Goal: Participate in discussion: Engage in conversation with other users on a specific topic

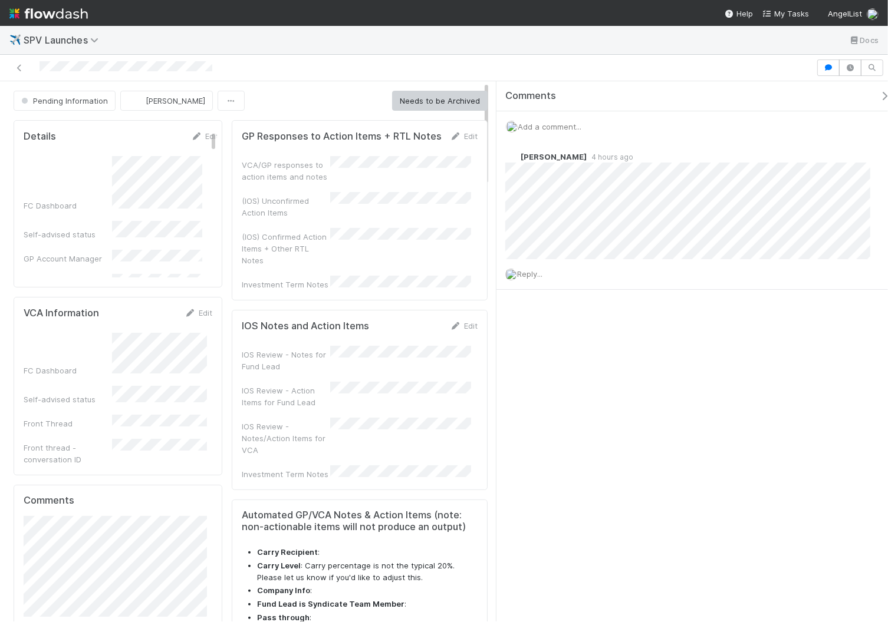
click at [870, 100] on div "Comments" at bounding box center [702, 96] width 394 height 12
click at [872, 89] on div "Comments" at bounding box center [697, 96] width 403 height 30
click at [878, 96] on icon "button" at bounding box center [884, 95] width 12 height 9
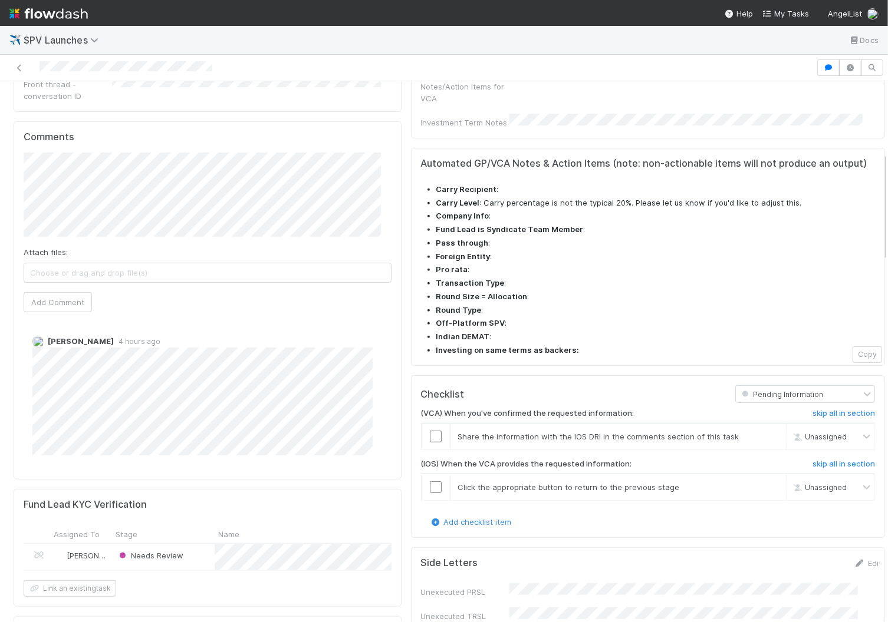
scroll to position [355, 0]
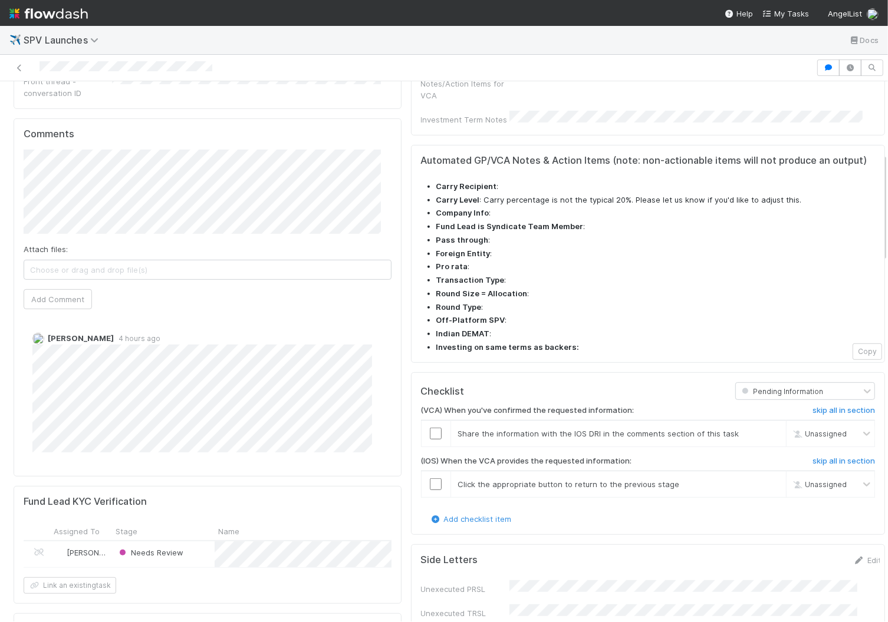
click at [382, 397] on div "Comments Attach files: Choose or drag and drop file(s) Add Comment Alix Hashage…" at bounding box center [208, 297] width 388 height 358
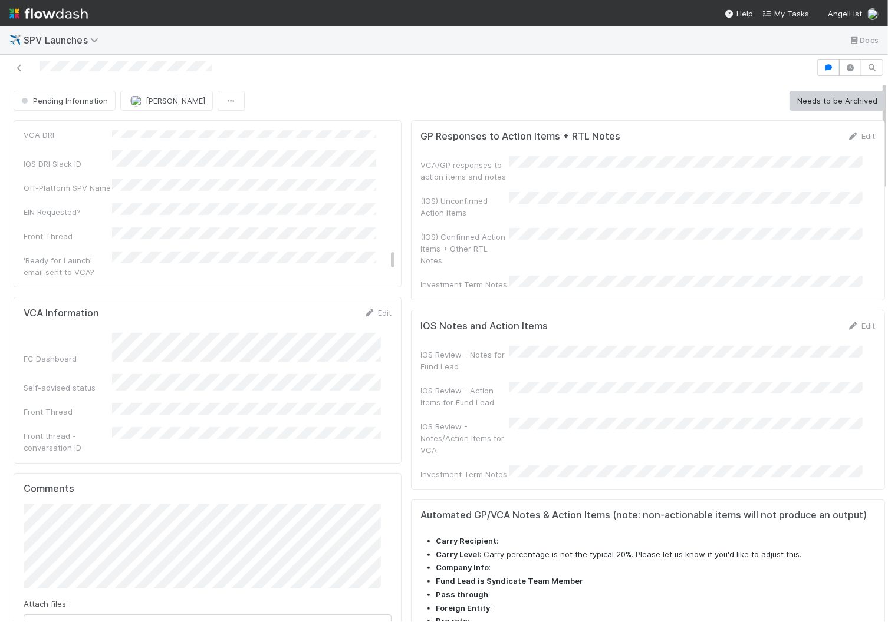
scroll to position [1347, 0]
click at [822, 65] on icon "button" at bounding box center [828, 67] width 12 height 7
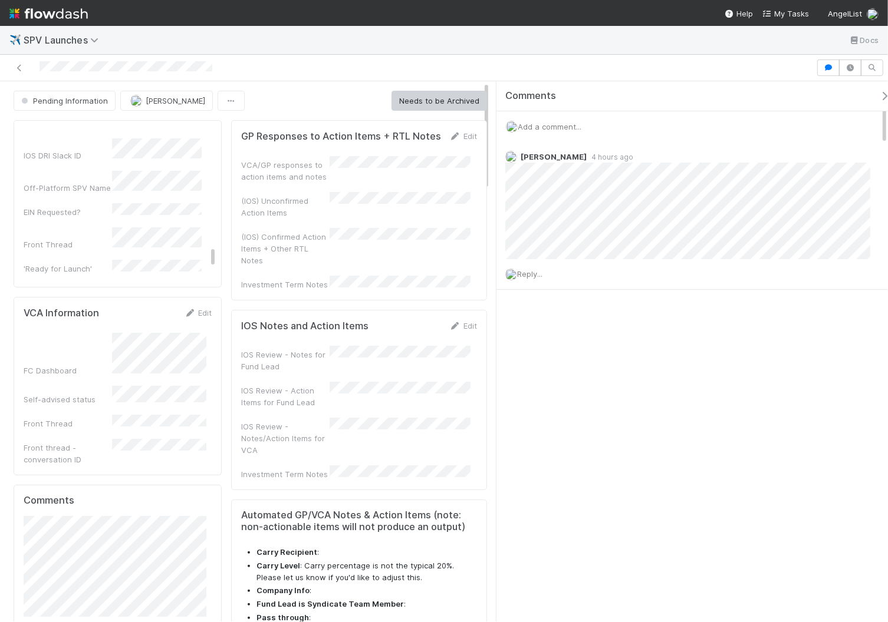
click at [552, 120] on div "Add a comment..." at bounding box center [697, 126] width 403 height 31
click at [555, 124] on span "Add a comment..." at bounding box center [549, 126] width 64 height 9
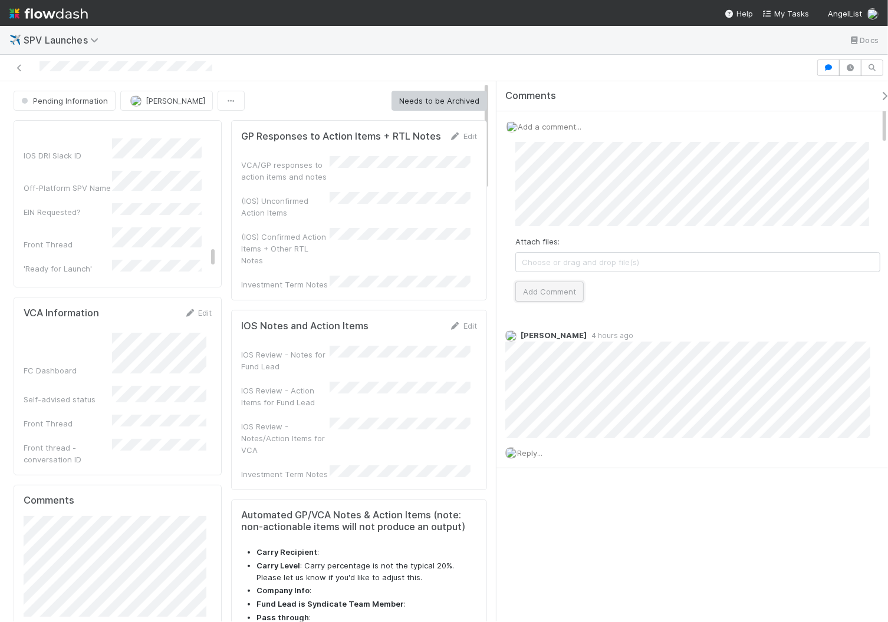
click at [568, 299] on button "Add Comment" at bounding box center [549, 292] width 68 height 20
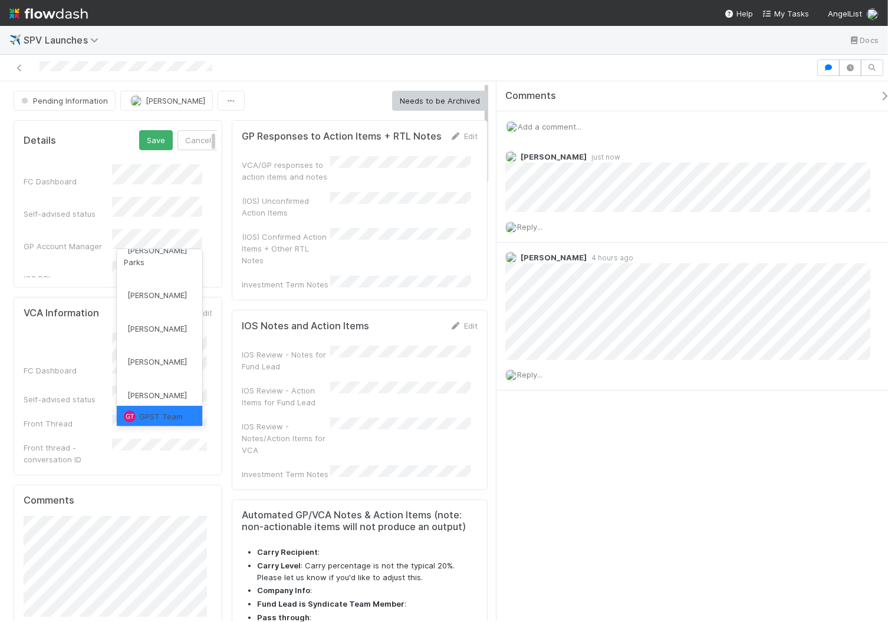
scroll to position [0, 0]
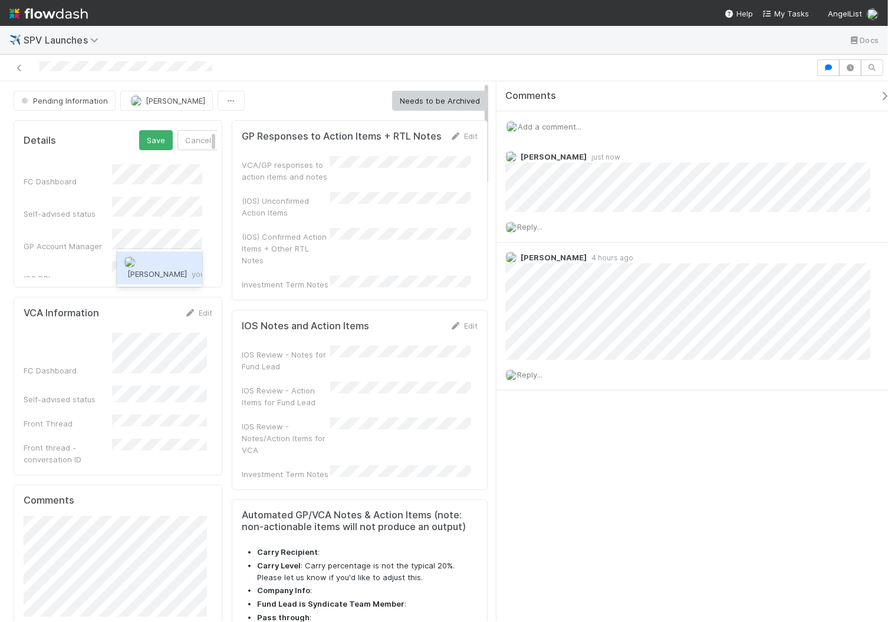
click at [192, 278] on span "you" at bounding box center [198, 273] width 13 height 9
click at [139, 140] on button "Save" at bounding box center [156, 140] width 34 height 20
